Goal: Task Accomplishment & Management: Complete application form

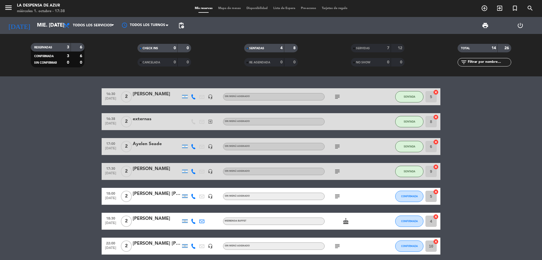
click at [46, 25] on input "mié. [DATE]" at bounding box center [67, 25] width 66 height 11
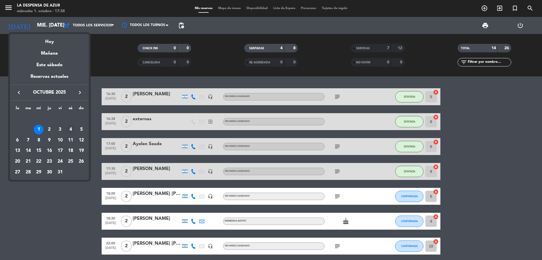
click at [70, 125] on div "4" at bounding box center [71, 130] width 10 height 10
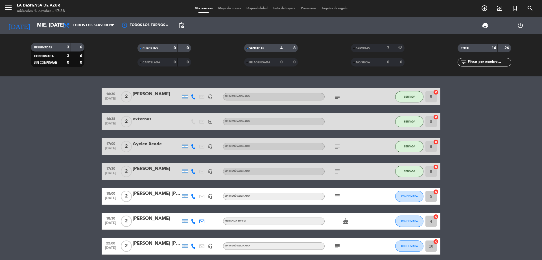
type input "sáb. [DATE]"
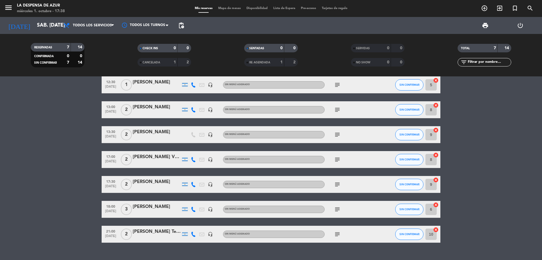
scroll to position [23, 0]
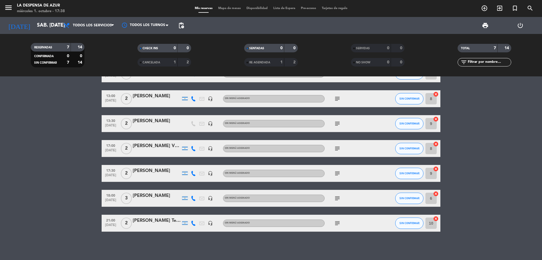
click at [153, 195] on div "[PERSON_NAME]" at bounding box center [157, 195] width 48 height 7
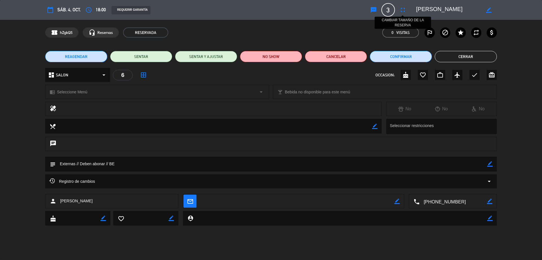
click at [402, 5] on button "fullscreen" at bounding box center [403, 10] width 10 height 10
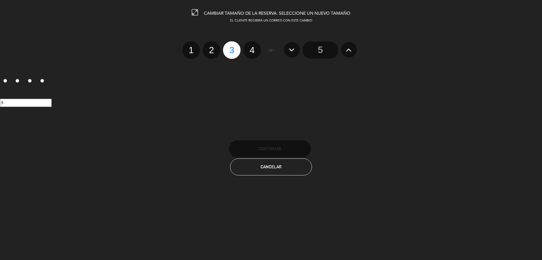
click at [256, 53] on label "4" at bounding box center [252, 50] width 18 height 18
click at [253, 47] on input "4" at bounding box center [252, 45] width 4 height 4
radio input "true"
radio input "false"
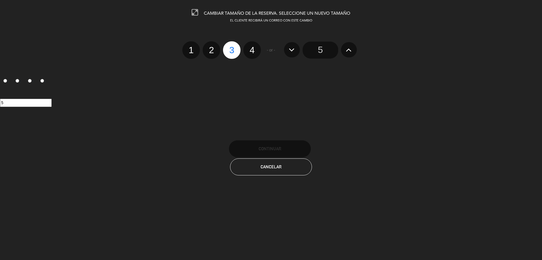
radio input "false"
radio input "true"
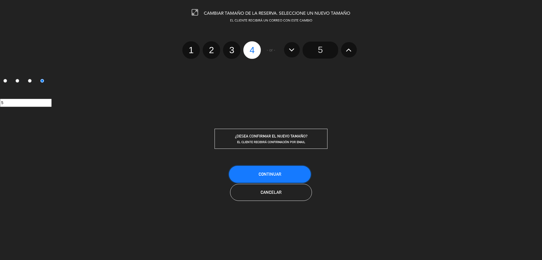
click at [268, 174] on span "Continuar" at bounding box center [270, 173] width 23 height 5
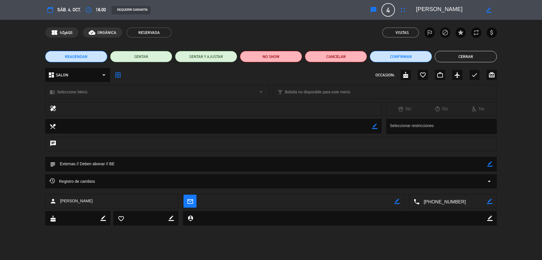
click at [481, 52] on button "Cerrar" at bounding box center [466, 56] width 62 height 11
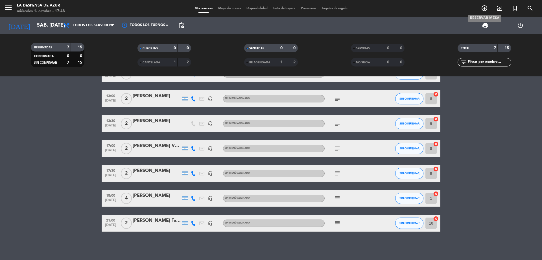
drag, startPoint x: 484, startPoint y: 10, endPoint x: 448, endPoint y: 18, distance: 36.9
click at [484, 10] on icon "add_circle_outline" at bounding box center [484, 8] width 7 height 7
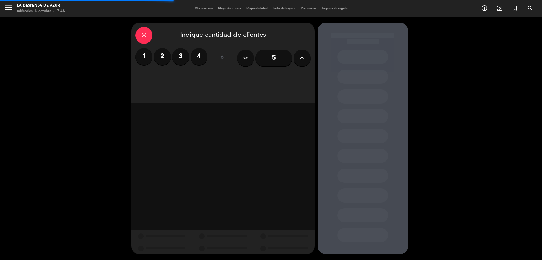
click at [159, 58] on label "2" at bounding box center [162, 56] width 17 height 17
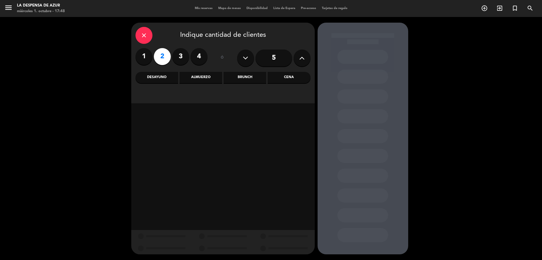
click at [238, 77] on div "Brunch" at bounding box center [245, 77] width 43 height 11
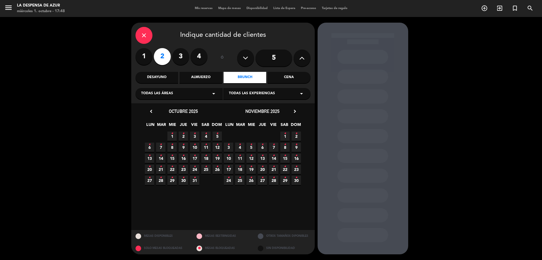
click at [197, 156] on span "17 •" at bounding box center [194, 157] width 9 height 9
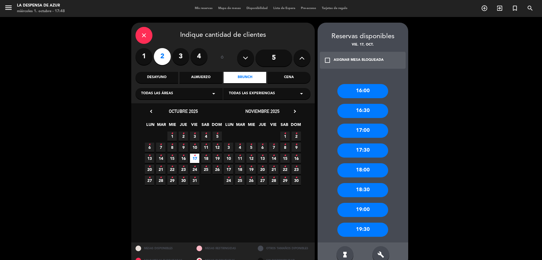
click at [362, 172] on div "18:00" at bounding box center [363, 170] width 51 height 14
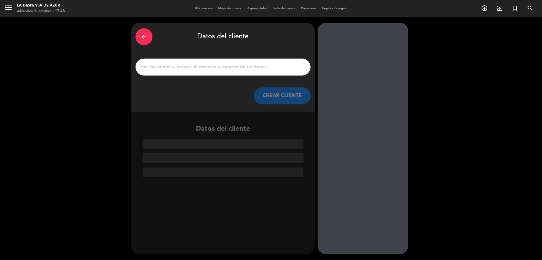
click at [264, 69] on input "1" at bounding box center [223, 67] width 167 height 8
paste input "[PERSON_NAME] 3516875063 // v. 22074 // Ritual de parejas // BE"
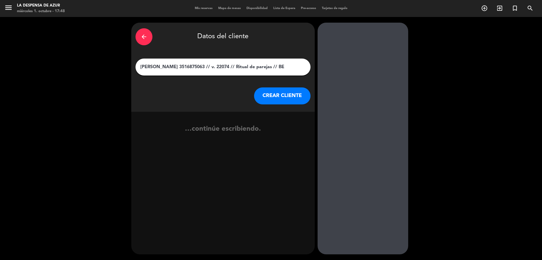
type input "[PERSON_NAME] 3516875063 // v. 22074 // Ritual de parejas // BE"
click at [273, 92] on button "CREAR CLIENTE" at bounding box center [282, 95] width 56 height 17
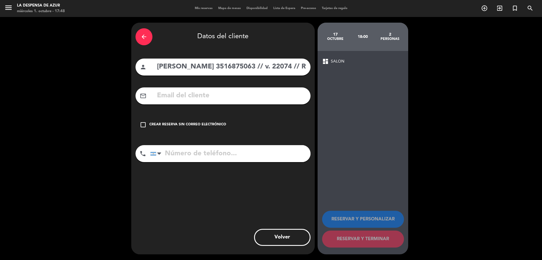
drag, startPoint x: 245, startPoint y: 64, endPoint x: 285, endPoint y: 69, distance: 39.6
click at [285, 69] on input "[PERSON_NAME] 3516875063 // v. 22074 // Ritual de parejas // BE" at bounding box center [231, 67] width 150 height 12
type input "[PERSON_NAME] // v. 22074 // Ritual de parejas // BE"
click at [213, 155] on input "tel" at bounding box center [230, 153] width 160 height 17
paste input "3516875063"
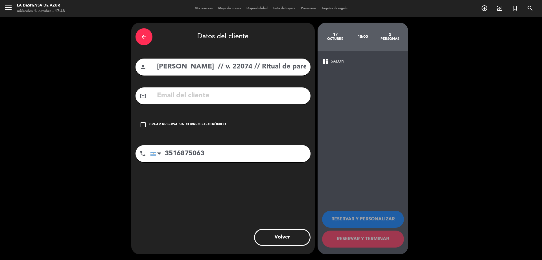
type input "3516875063"
click at [186, 121] on div "check_box_outline_blank Crear reserva sin correo electrónico" at bounding box center [223, 124] width 175 height 17
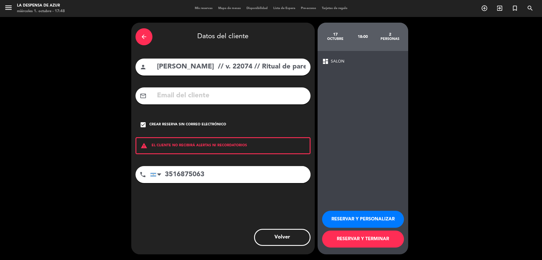
click at [163, 68] on input "[PERSON_NAME] // v. 22074 // Ritual de parejas // BE" at bounding box center [231, 67] width 150 height 12
click at [186, 69] on input "[PERSON_NAME] // v. 22074 // Ritual de parejas // BE" at bounding box center [231, 67] width 150 height 12
click at [214, 67] on input "[PERSON_NAME] // v. 22074 // Ritual de parejas // BE" at bounding box center [231, 67] width 150 height 12
drag, startPoint x: 250, startPoint y: 68, endPoint x: 373, endPoint y: 77, distance: 123.5
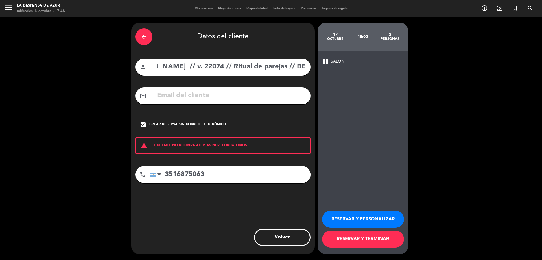
click at [373, 77] on div "arrow_back Datos del cliente person [PERSON_NAME] // v. 22074 // Ritual de pare…" at bounding box center [271, 138] width 542 height 243
type input "[PERSON_NAME]"
click at [367, 216] on button "RESERVAR Y PERSONALIZAR" at bounding box center [363, 218] width 82 height 17
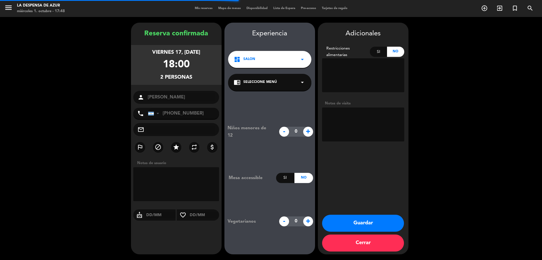
click at [351, 124] on textarea at bounding box center [363, 124] width 82 height 34
paste textarea "// v. 22074 // Ritual de parejas // BE"
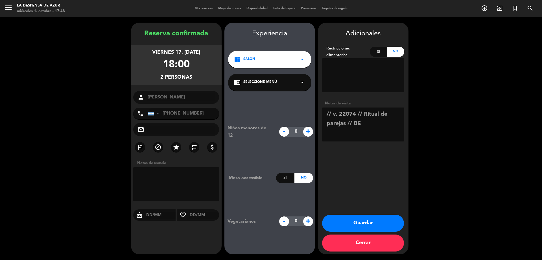
drag, startPoint x: 362, startPoint y: 114, endPoint x: 346, endPoint y: 124, distance: 18.8
click at [346, 124] on textarea at bounding box center [363, 124] width 82 height 34
type textarea "// v. 22074 //mesón x2 // BE"
click at [367, 219] on button "Guardar" at bounding box center [363, 222] width 82 height 17
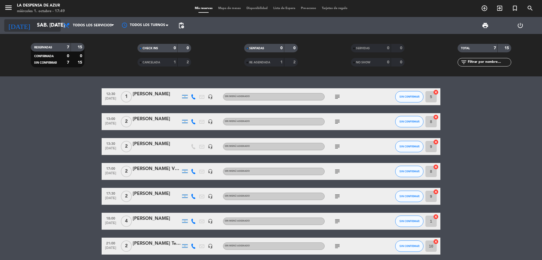
click at [53, 27] on icon "arrow_drop_down" at bounding box center [56, 25] width 7 height 7
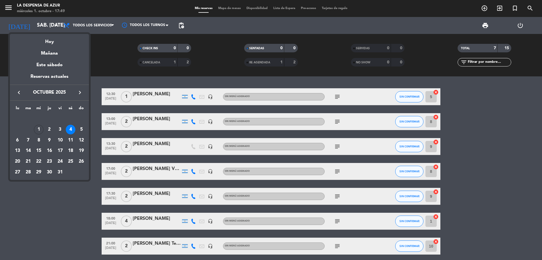
click at [483, 9] on div at bounding box center [271, 130] width 542 height 260
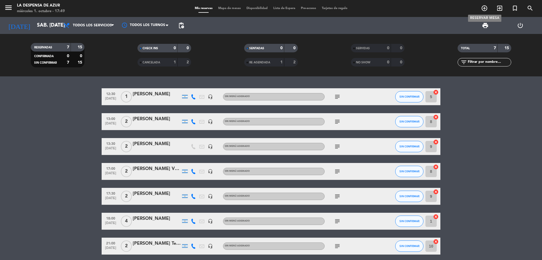
click at [485, 6] on icon "add_circle_outline" at bounding box center [484, 8] width 7 height 7
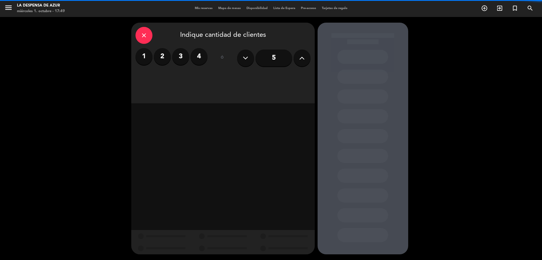
click at [177, 54] on label "3" at bounding box center [180, 56] width 17 height 17
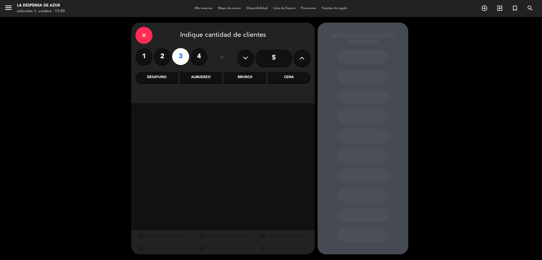
click at [168, 81] on div "Desayuno" at bounding box center [157, 77] width 43 height 11
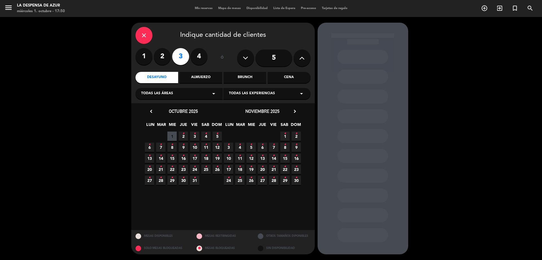
click at [181, 136] on span "2 •" at bounding box center [183, 135] width 9 height 9
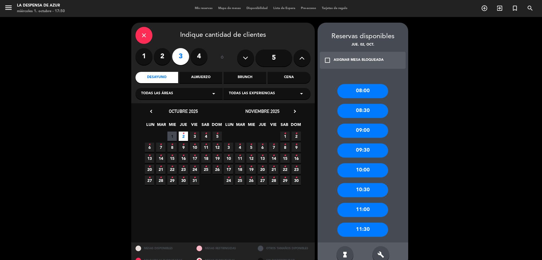
click at [371, 86] on div "08:00" at bounding box center [363, 91] width 51 height 14
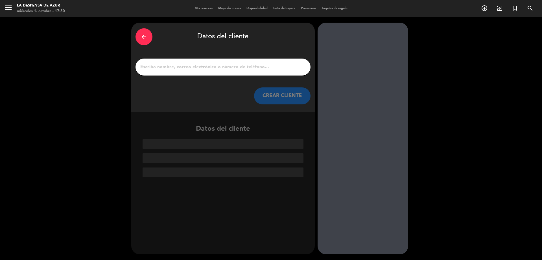
click at [275, 68] on input "1" at bounding box center [223, 67] width 167 height 8
paste input "[PERSON_NAME] 1160246651"
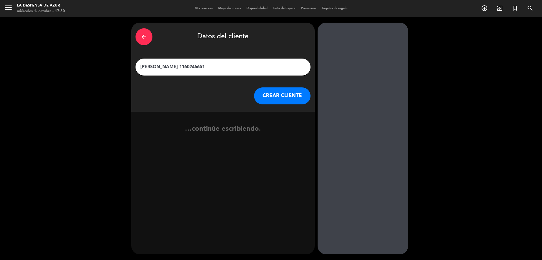
type input "[PERSON_NAME] 1160246651"
click at [277, 91] on button "CREAR CLIENTE" at bounding box center [282, 95] width 56 height 17
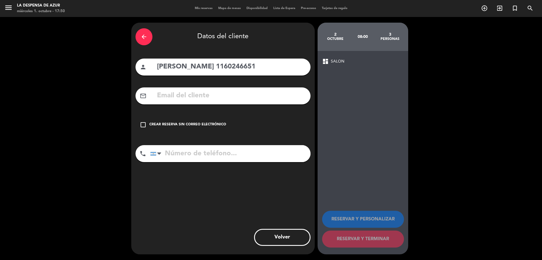
drag, startPoint x: 205, startPoint y: 65, endPoint x: 251, endPoint y: 63, distance: 45.8
click at [251, 63] on input "[PERSON_NAME] 1160246651" at bounding box center [231, 67] width 150 height 12
type input "[PERSON_NAME]"
click at [194, 155] on input "tel" at bounding box center [230, 153] width 160 height 17
paste input "1160246651"
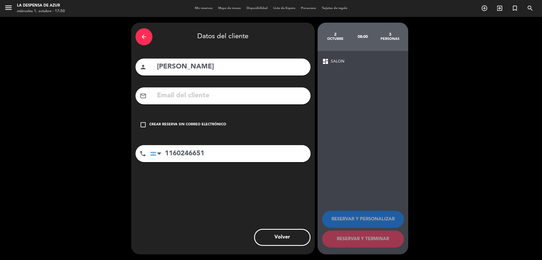
type input "1160246651"
click at [196, 123] on div "Crear reserva sin correo electrónico" at bounding box center [187, 125] width 77 height 6
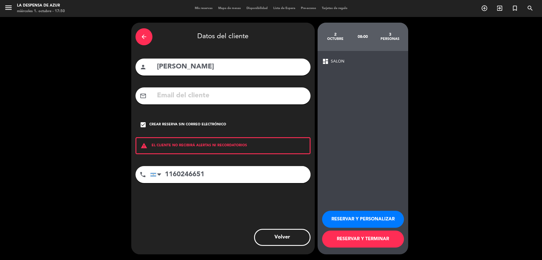
click at [340, 214] on button "RESERVAR Y PERSONALIZAR" at bounding box center [363, 218] width 82 height 17
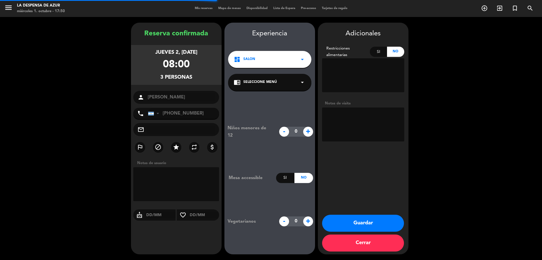
click at [353, 131] on textarea at bounding box center [363, 124] width 82 height 34
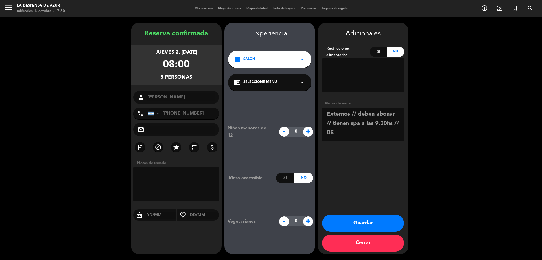
type textarea "Externos // deben abonar // tienen spa a las 9.30hs // BE"
click at [380, 217] on button "Guardar" at bounding box center [363, 222] width 82 height 17
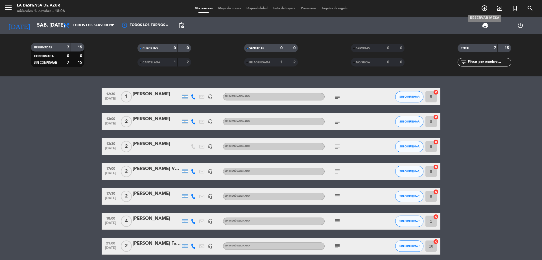
click at [482, 9] on icon "add_circle_outline" at bounding box center [484, 8] width 7 height 7
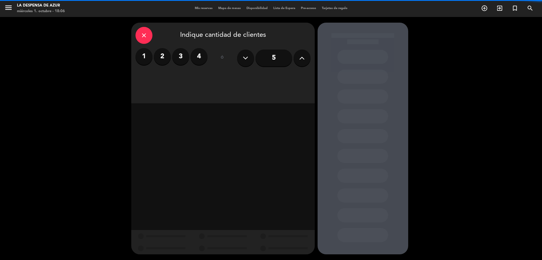
click at [161, 61] on label "2" at bounding box center [162, 56] width 17 height 17
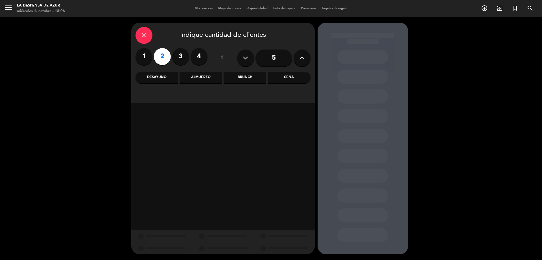
click at [199, 81] on div "Almuerzo" at bounding box center [201, 77] width 43 height 11
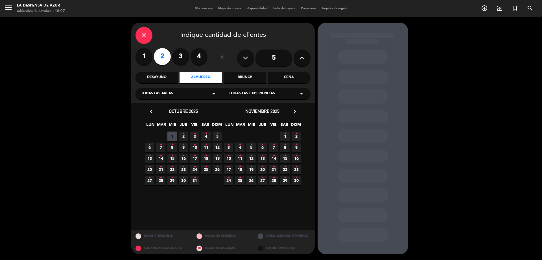
click at [193, 147] on span "10 •" at bounding box center [194, 146] width 9 height 9
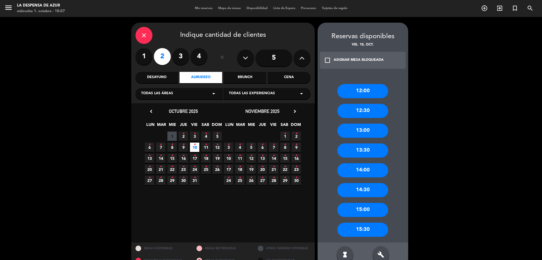
click at [369, 95] on div "12:00" at bounding box center [363, 91] width 51 height 14
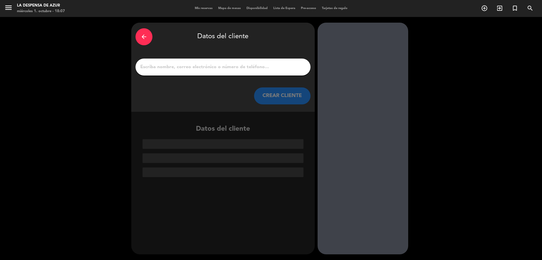
click at [232, 60] on div at bounding box center [223, 66] width 175 height 17
click at [245, 65] on input "1" at bounding box center [223, 67] width 167 height 8
paste input "Hola Como estas? 📅 Tu reserva está confirmada para el día 10/10 a las 9.30hs pa…"
type input "Hola Como estas? 📅 Tu reserva está confirmada para el día 10/10 a las 9.30hs pa…"
paste input "[PERSON_NAME] 03516194602 // v. 21252 // Reco + 30 min + mesón x2 // BE"
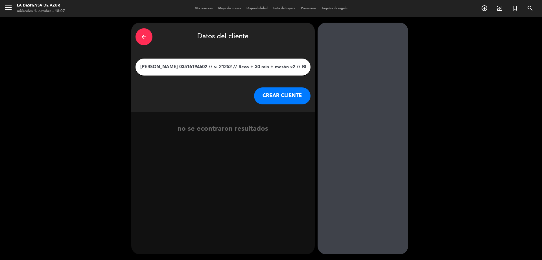
click at [176, 67] on input "[PERSON_NAME] 03516194602 // v. 21252 // Reco + 30 min + mesón x2 // BE" at bounding box center [223, 67] width 167 height 8
type input "[PERSON_NAME] 3516194602 // v. 21252 // Reco + 30 min + mesón x2 // BE"
click at [279, 95] on button "CREAR CLIENTE" at bounding box center [282, 95] width 56 height 17
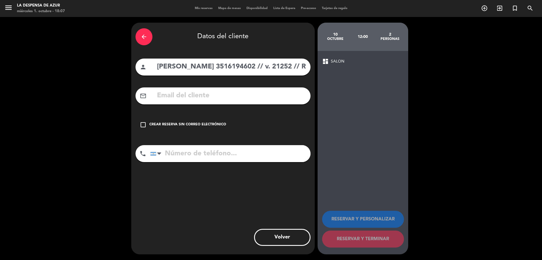
drag, startPoint x: 207, startPoint y: 67, endPoint x: 248, endPoint y: 71, distance: 41.4
click at [248, 71] on input "[PERSON_NAME] 3516194602 // v. 21252 // Reco + 30 min + mesón x2 // BE" at bounding box center [231, 67] width 150 height 12
type input "[PERSON_NAME] // v. 21252 // Reco + 30 min + mesón x2 // BE"
click at [187, 147] on input "tel" at bounding box center [230, 153] width 160 height 17
paste input "3516194602"
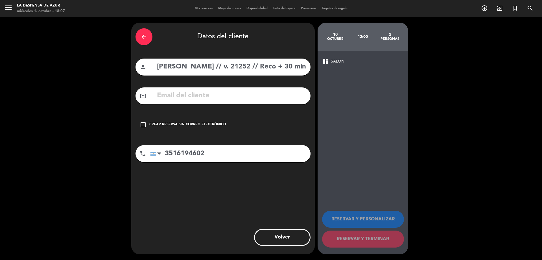
type input "3516194602"
click at [183, 126] on div "Crear reserva sin correo electrónico" at bounding box center [187, 125] width 77 height 6
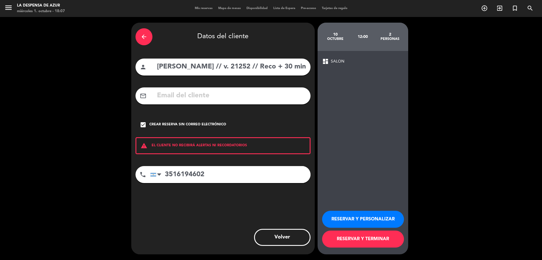
scroll to position [0, 47]
drag, startPoint x: 205, startPoint y: 65, endPoint x: 465, endPoint y: 89, distance: 261.0
click at [465, 89] on div "arrow_back Datos del cliente person [PERSON_NAME] // v. 21252 // Reco + 30 min …" at bounding box center [271, 138] width 542 height 243
type input "[PERSON_NAME]"
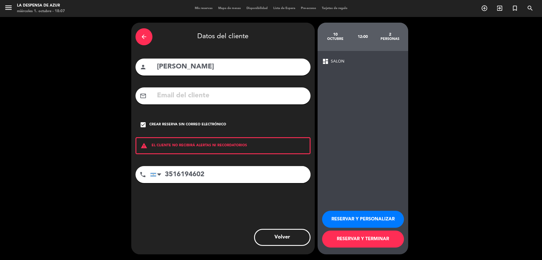
click at [358, 214] on button "RESERVAR Y PERSONALIZAR" at bounding box center [363, 218] width 82 height 17
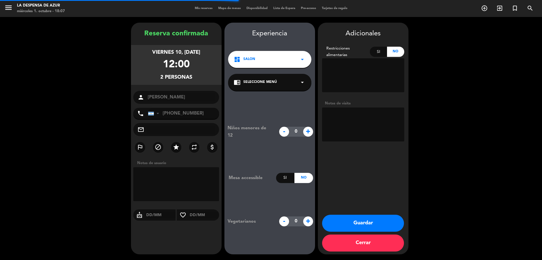
click at [372, 125] on textarea at bounding box center [363, 124] width 82 height 34
paste textarea "// v. 21252 // Reco + 30 min + mesón x2 // BE"
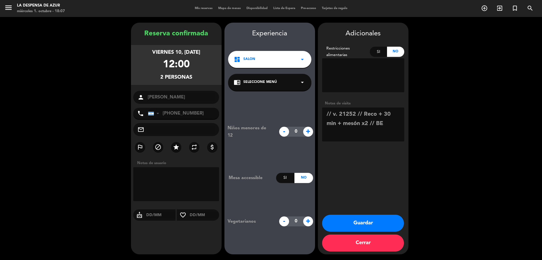
drag, startPoint x: 365, startPoint y: 114, endPoint x: 341, endPoint y: 125, distance: 26.8
click at [341, 125] on textarea at bounding box center [363, 124] width 82 height 34
click at [386, 112] on textarea at bounding box center [363, 124] width 82 height 34
click at [391, 123] on textarea at bounding box center [363, 124] width 82 height 34
type textarea "// v. 21252 // mesón sin proteina ni bebida x2 // suben del spa // BE"
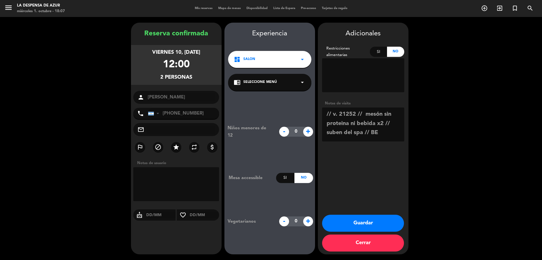
click at [395, 223] on button "Guardar" at bounding box center [363, 222] width 82 height 17
